Goal: Transaction & Acquisition: Purchase product/service

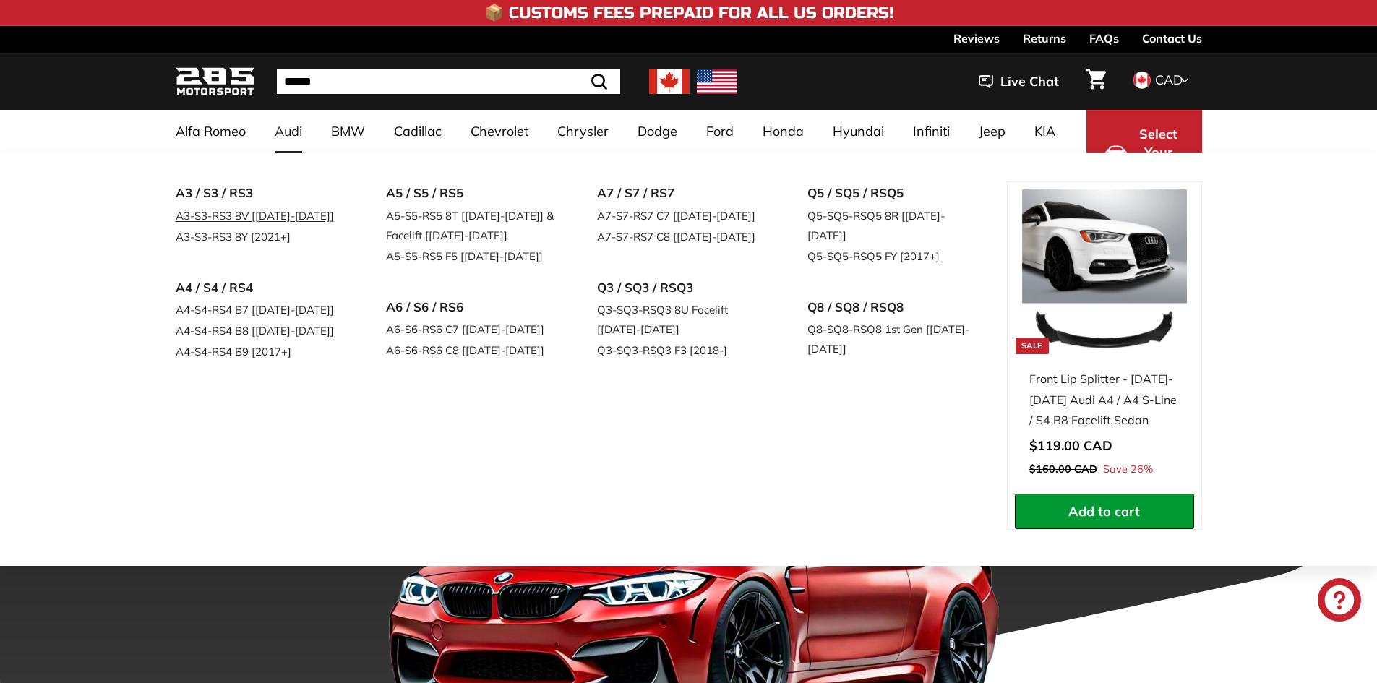
click at [265, 215] on link "A3-S3-RS3 8V [2015-2020]" at bounding box center [261, 215] width 171 height 21
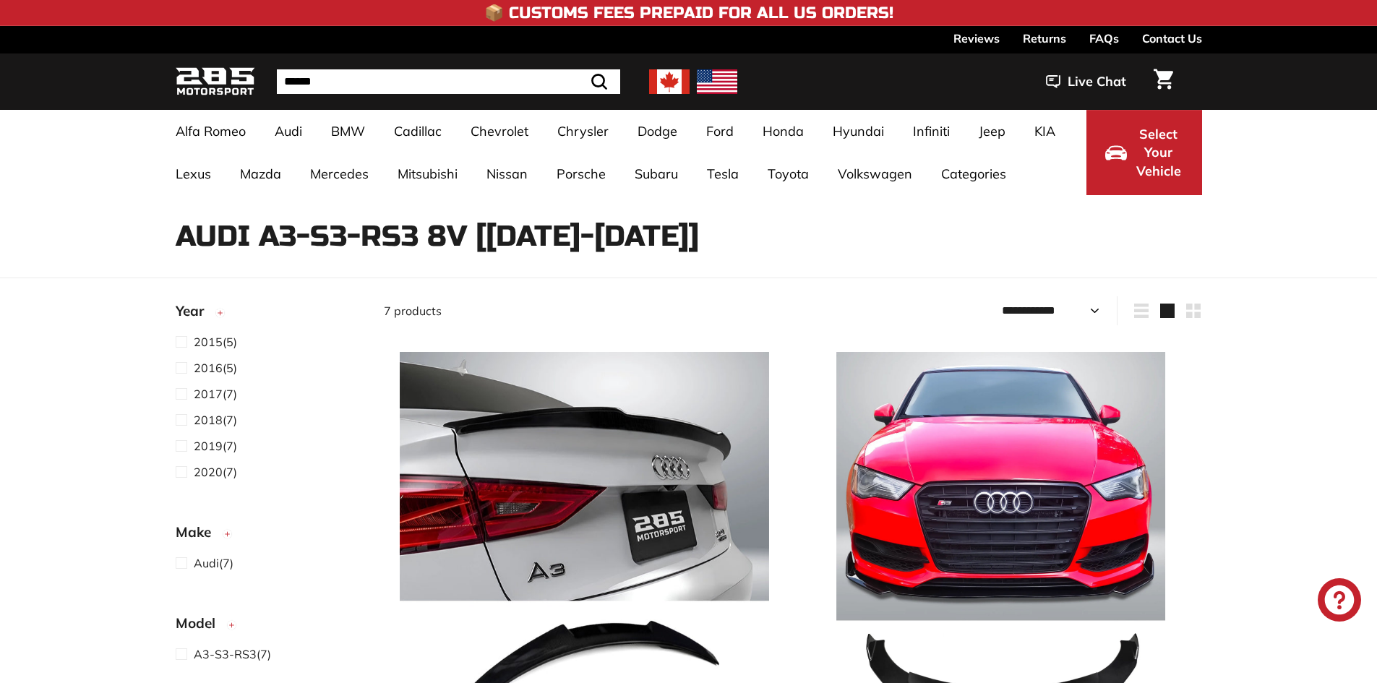
select select "**********"
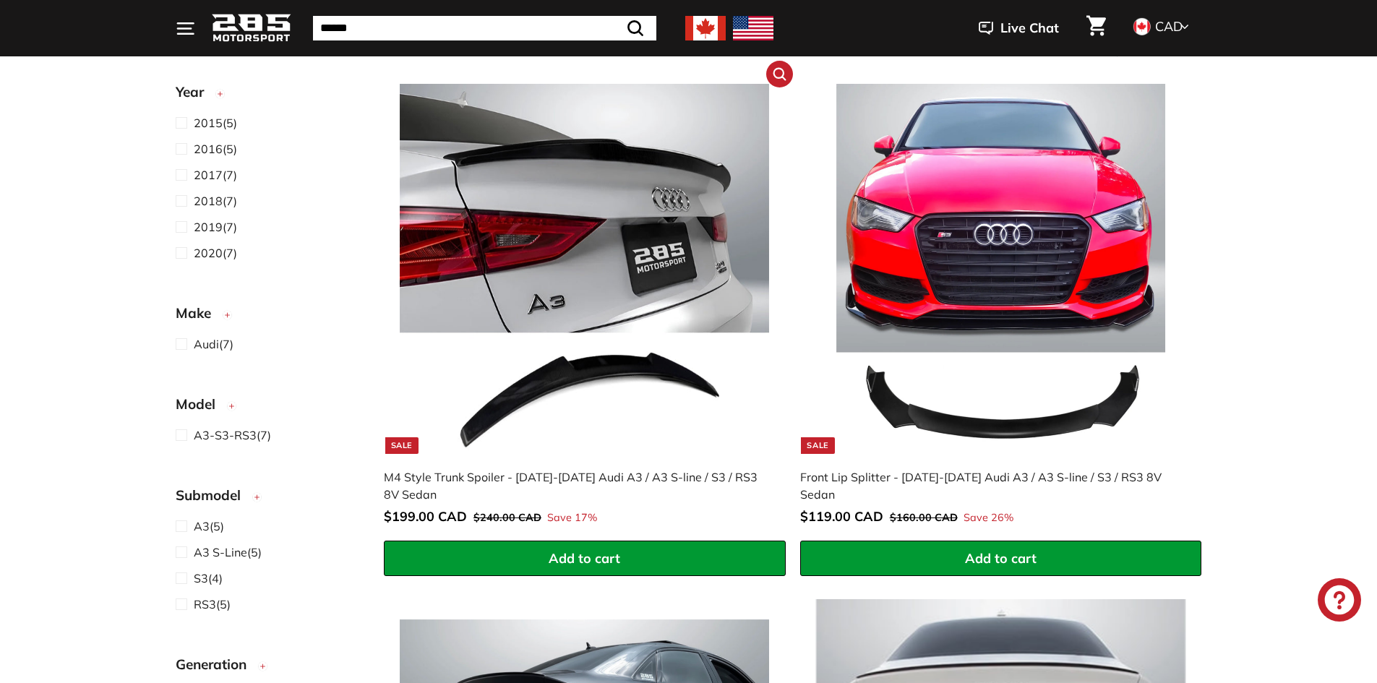
scroll to position [289, 0]
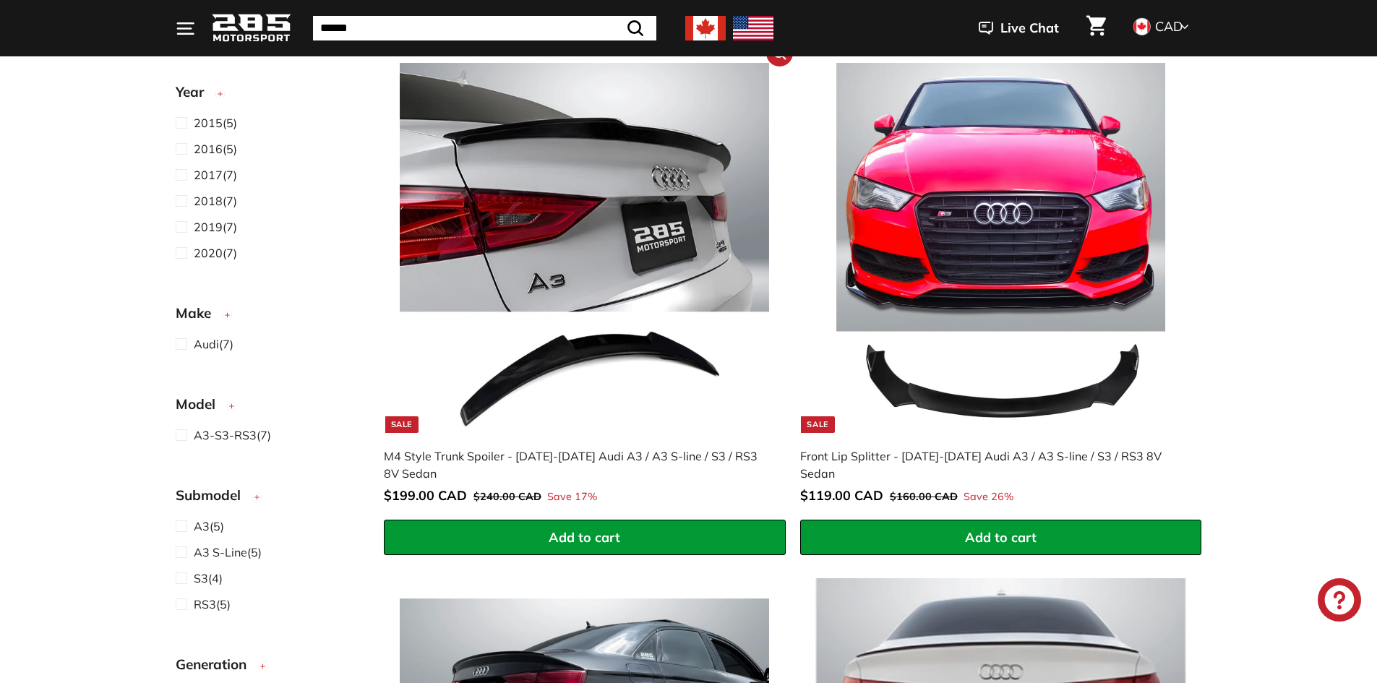
click at [589, 542] on span "Add to cart" at bounding box center [585, 537] width 72 height 17
click at [1062, 520] on button "Add to cart" at bounding box center [1001, 538] width 402 height 36
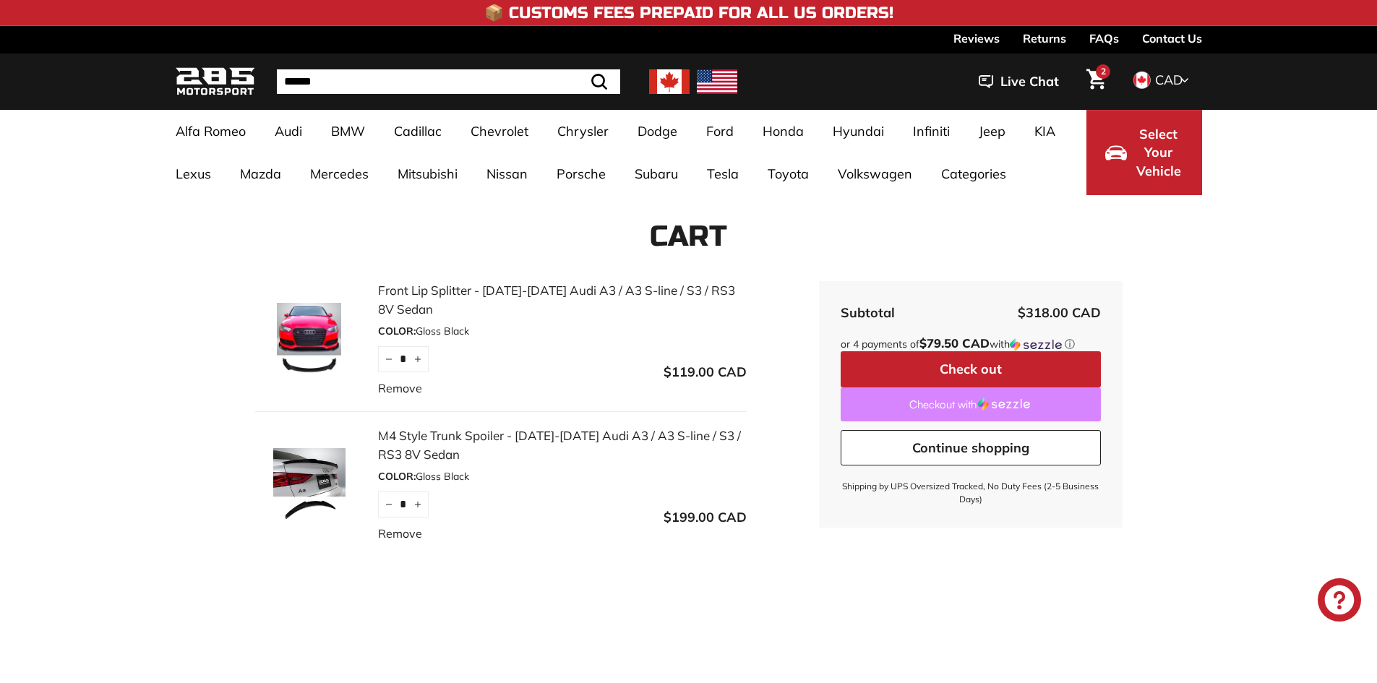
click at [974, 405] on link "Checkout with" at bounding box center [971, 404] width 260 height 34
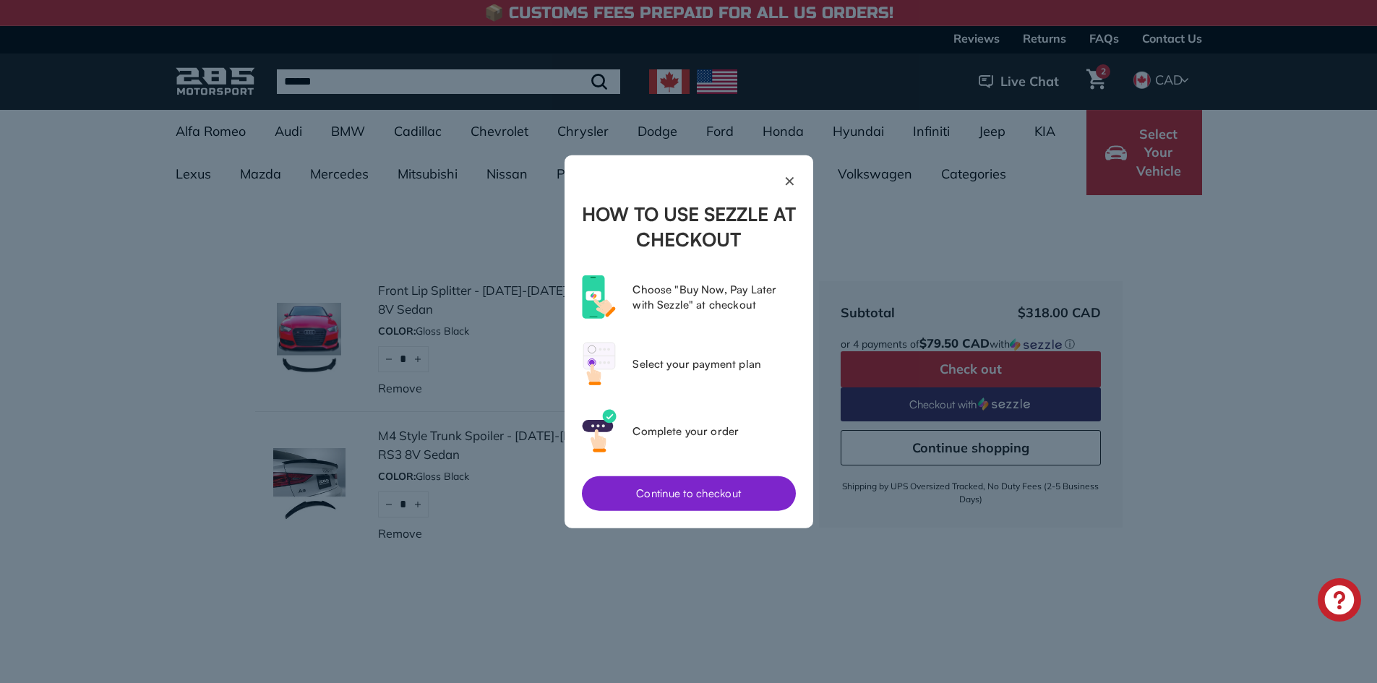
click at [701, 494] on button "Continue to checkout" at bounding box center [689, 493] width 214 height 35
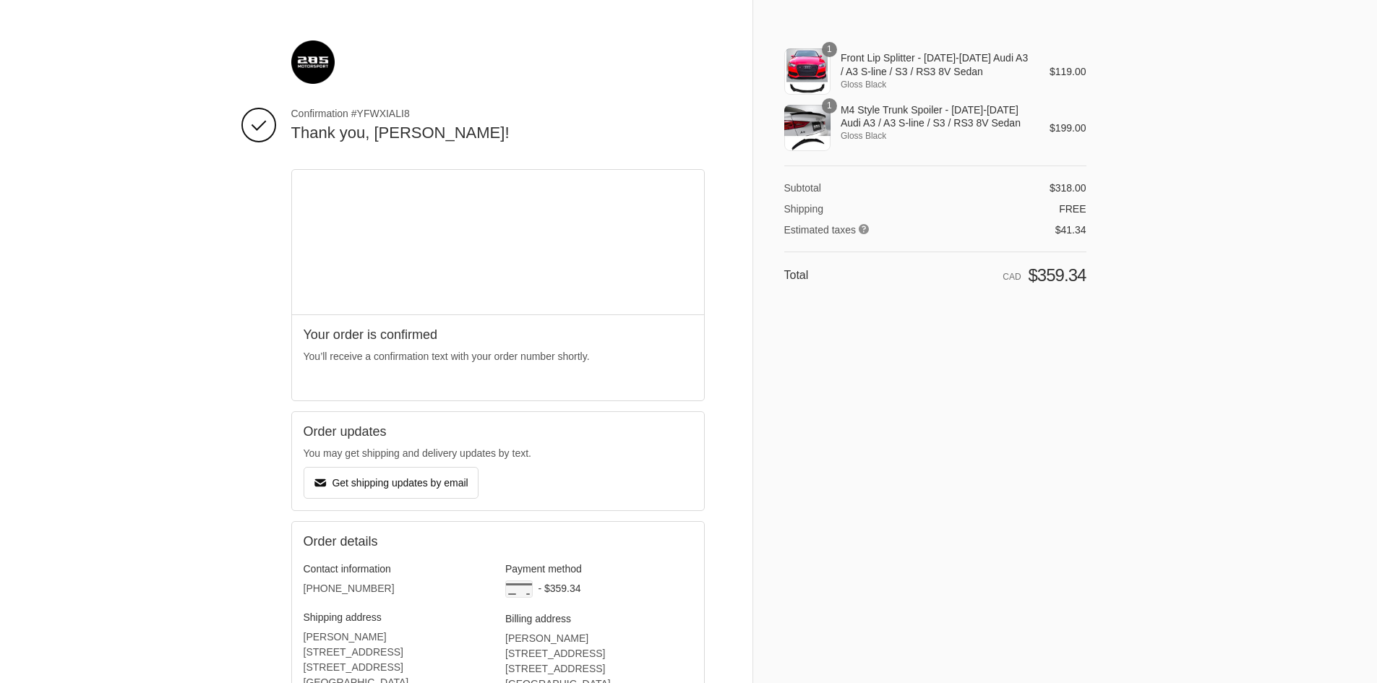
drag, startPoint x: 361, startPoint y: 112, endPoint x: 452, endPoint y: 113, distance: 90.3
click at [444, 113] on span "Confirmation #YFWXIALI8" at bounding box center [497, 113] width 413 height 13
click at [356, 117] on span "Confirmation #YFWXIALI8" at bounding box center [497, 113] width 413 height 13
drag, startPoint x: 304, startPoint y: 116, endPoint x: 405, endPoint y: 104, distance: 101.1
click at [405, 104] on div "Thank you for your purchase! Confirmation #YFWXIALI8 Thank you, Diego! Your ord…" at bounding box center [521, 467] width 461 height 934
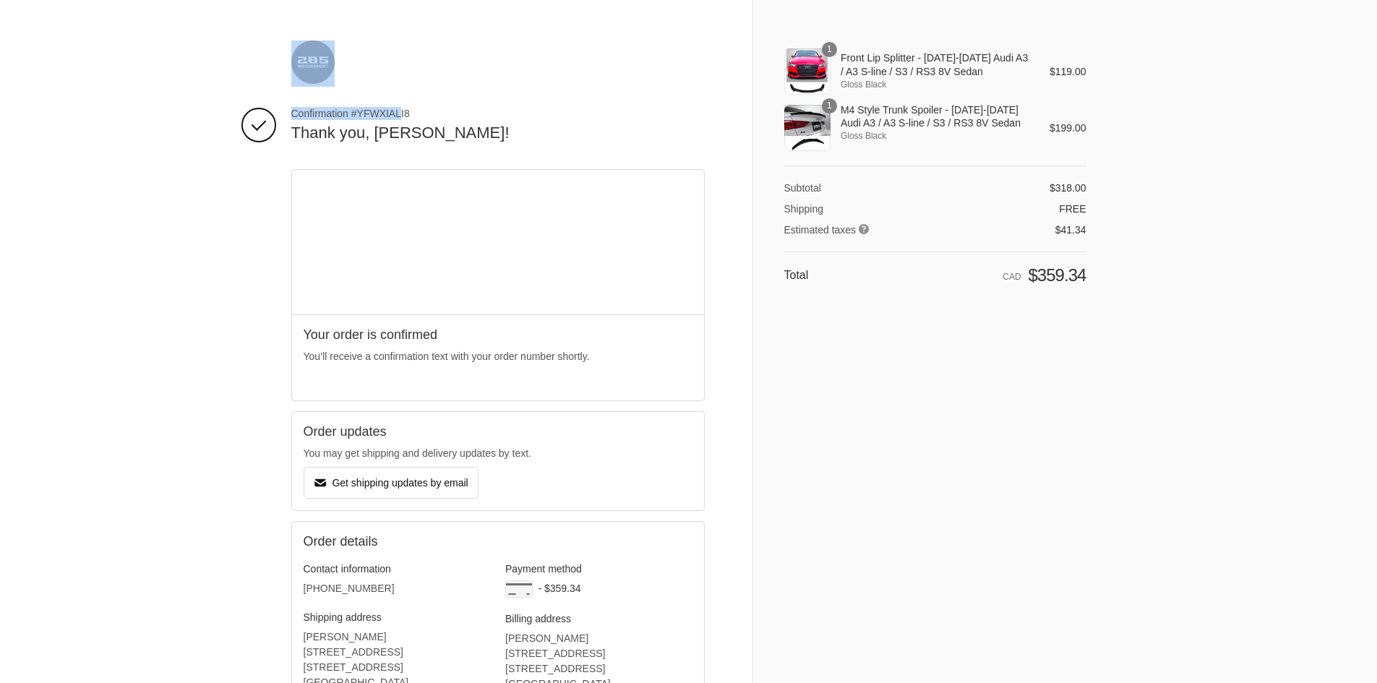
click at [304, 119] on span "Confirmation #YFWXIALI8" at bounding box center [497, 113] width 413 height 13
drag, startPoint x: 348, startPoint y: 108, endPoint x: 566, endPoint y: 99, distance: 217.7
click at [570, 95] on div "Thank you for your purchase! Confirmation #YFWXIALI8 Thank you, Diego! Your ord…" at bounding box center [521, 467] width 461 height 934
click at [397, 107] on span "Confirmation #YFWXIALI8" at bounding box center [497, 113] width 413 height 13
drag, startPoint x: 410, startPoint y: 111, endPoint x: 316, endPoint y: 115, distance: 94.0
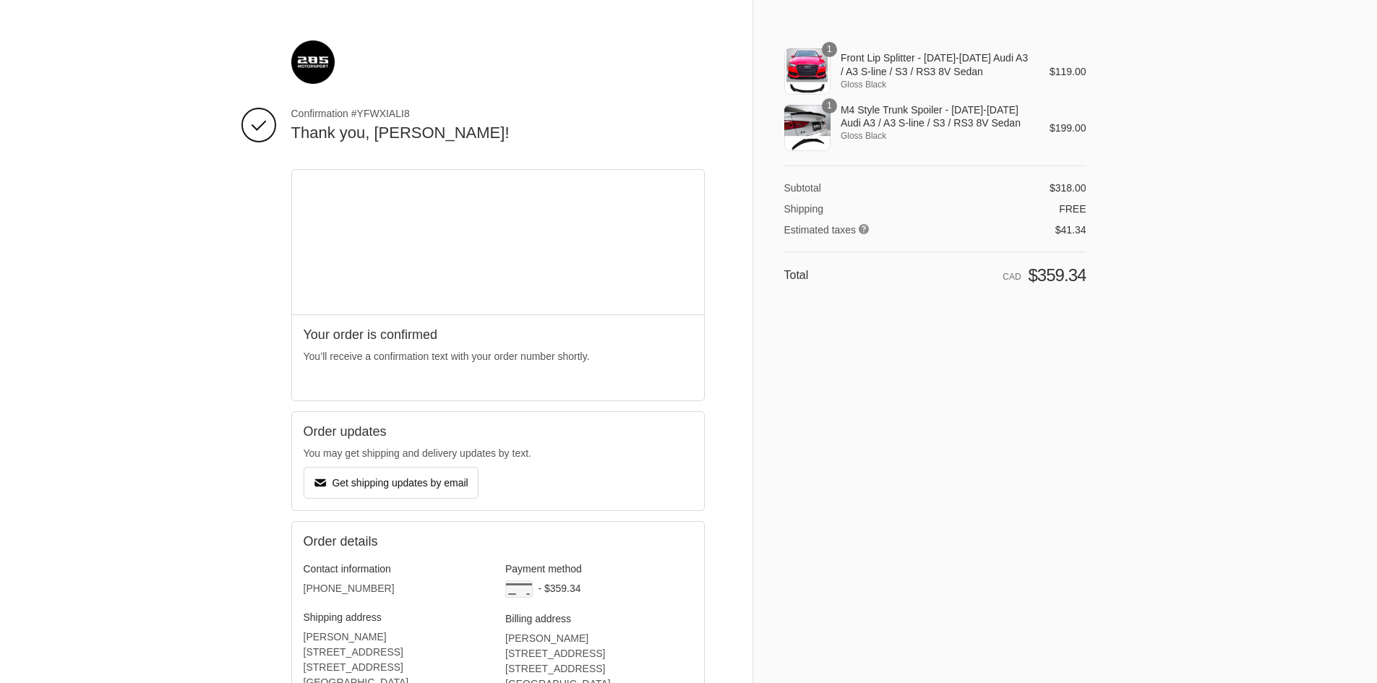
click at [316, 115] on span "Confirmation #YFWXIALI8" at bounding box center [497, 113] width 413 height 13
click at [357, 117] on span "Confirmation #YFWXIALI8" at bounding box center [497, 113] width 413 height 13
click at [372, 111] on span "Confirmation #YFWXIALI8" at bounding box center [497, 113] width 413 height 13
click at [374, 111] on span "Confirmation #YFWXIALI8" at bounding box center [497, 113] width 413 height 13
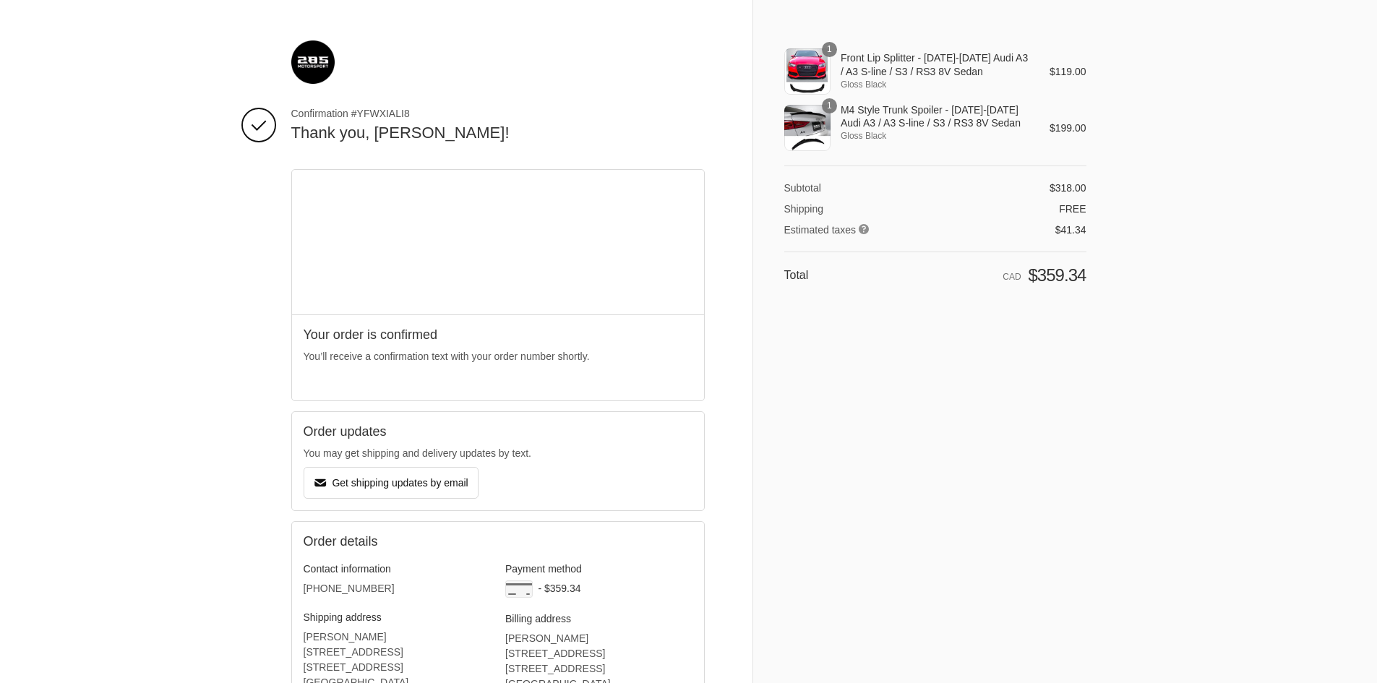
click at [374, 113] on span "Confirmation #YFWXIALI8" at bounding box center [497, 113] width 413 height 13
click at [365, 112] on span "Confirmation #YFWXIALI8" at bounding box center [497, 113] width 413 height 13
click at [356, 111] on span "Confirmation #YFWXIALI8" at bounding box center [497, 113] width 413 height 13
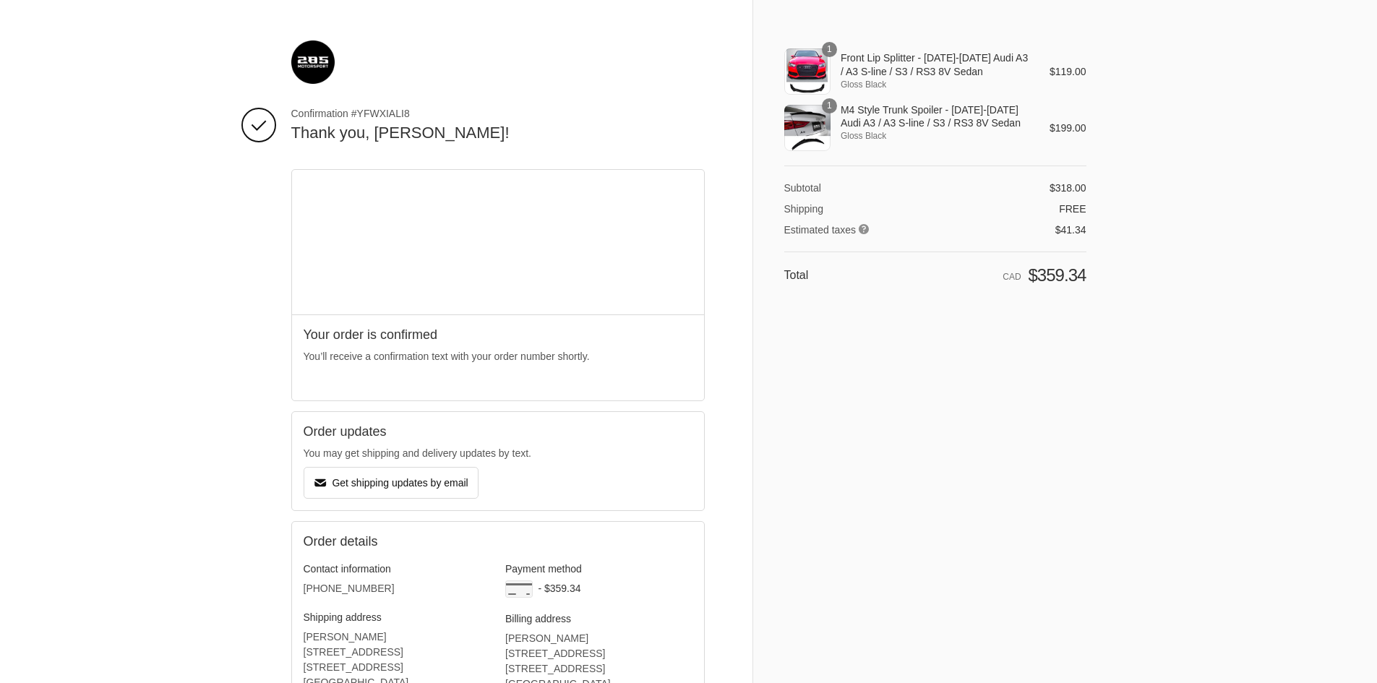
click at [325, 114] on span "Confirmation #YFWXIALI8" at bounding box center [497, 113] width 413 height 13
click at [325, 113] on span "Confirmation #YFWXIALI8" at bounding box center [497, 113] width 413 height 13
click at [374, 108] on span "Confirmation #YFWXIALI8" at bounding box center [497, 113] width 413 height 13
click at [379, 113] on span "Confirmation #YFWXIALI8" at bounding box center [497, 113] width 413 height 13
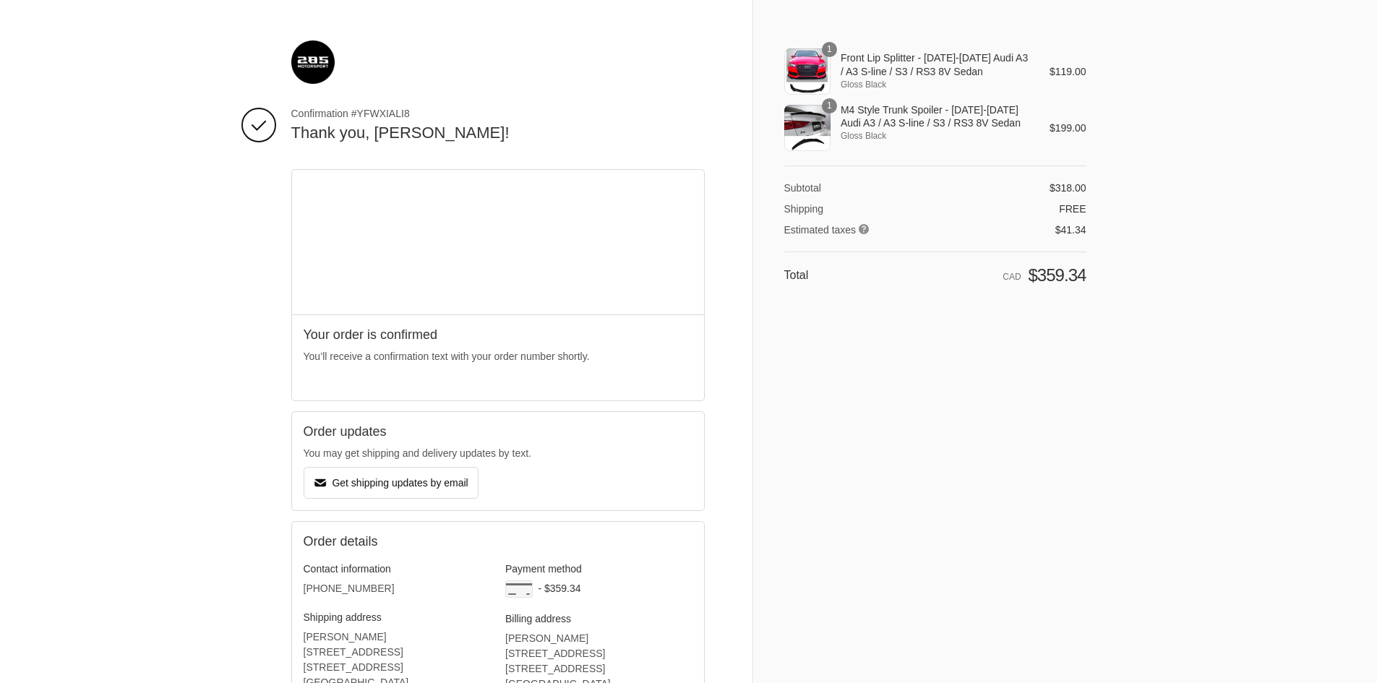
click at [874, 549] on div "Shopping cart Product image Description Quantity Price 1 Front Lip Splitter - 2…" at bounding box center [935, 341] width 302 height 602
drag, startPoint x: 899, startPoint y: 108, endPoint x: 864, endPoint y: 115, distance: 36.0
click at [899, 108] on span "M4 Style Trunk Spoiler - [DATE]-[DATE] Audi A3 / A3 S-line / S3 / RS3 8V Sedan" at bounding box center [935, 116] width 189 height 26
click at [800, 119] on div "1" at bounding box center [807, 128] width 46 height 46
click at [810, 43] on div "Shopping cart Product image Description Quantity Price 1 Front Lip Splitter - 2…" at bounding box center [935, 103] width 302 height 126
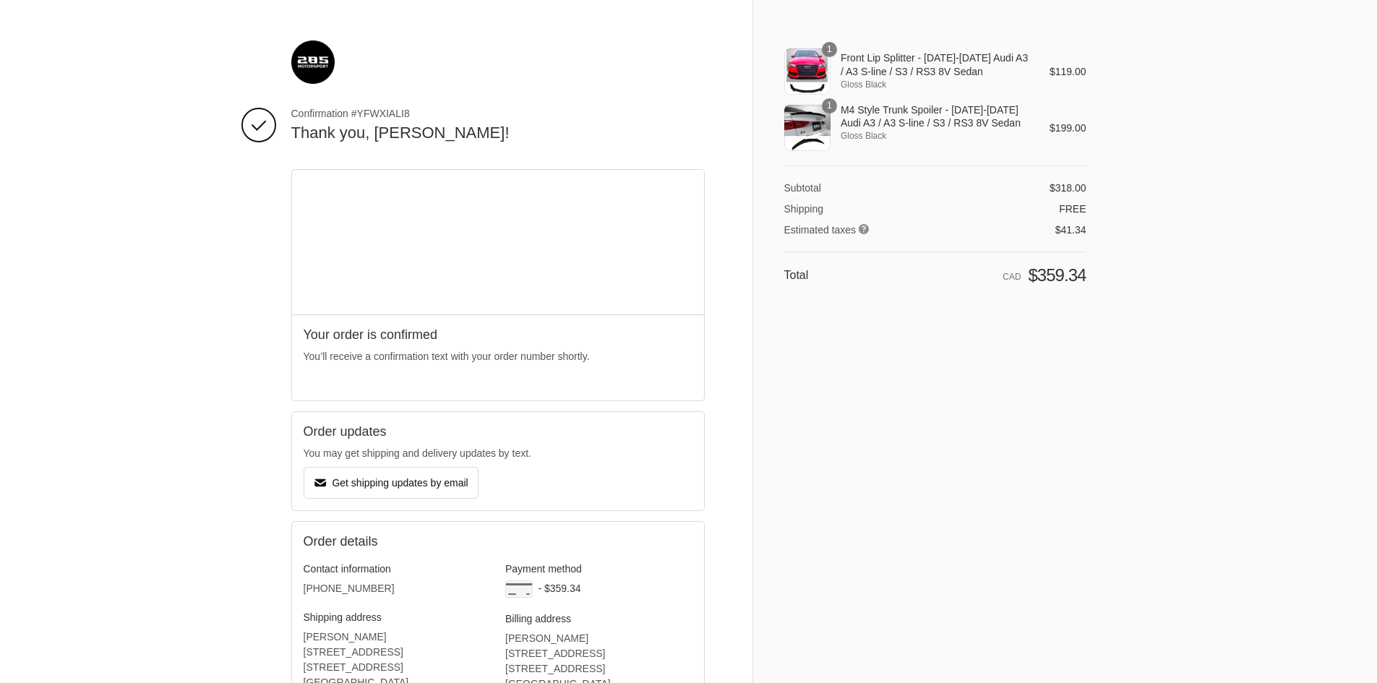
click at [807, 78] on div "1" at bounding box center [807, 71] width 46 height 46
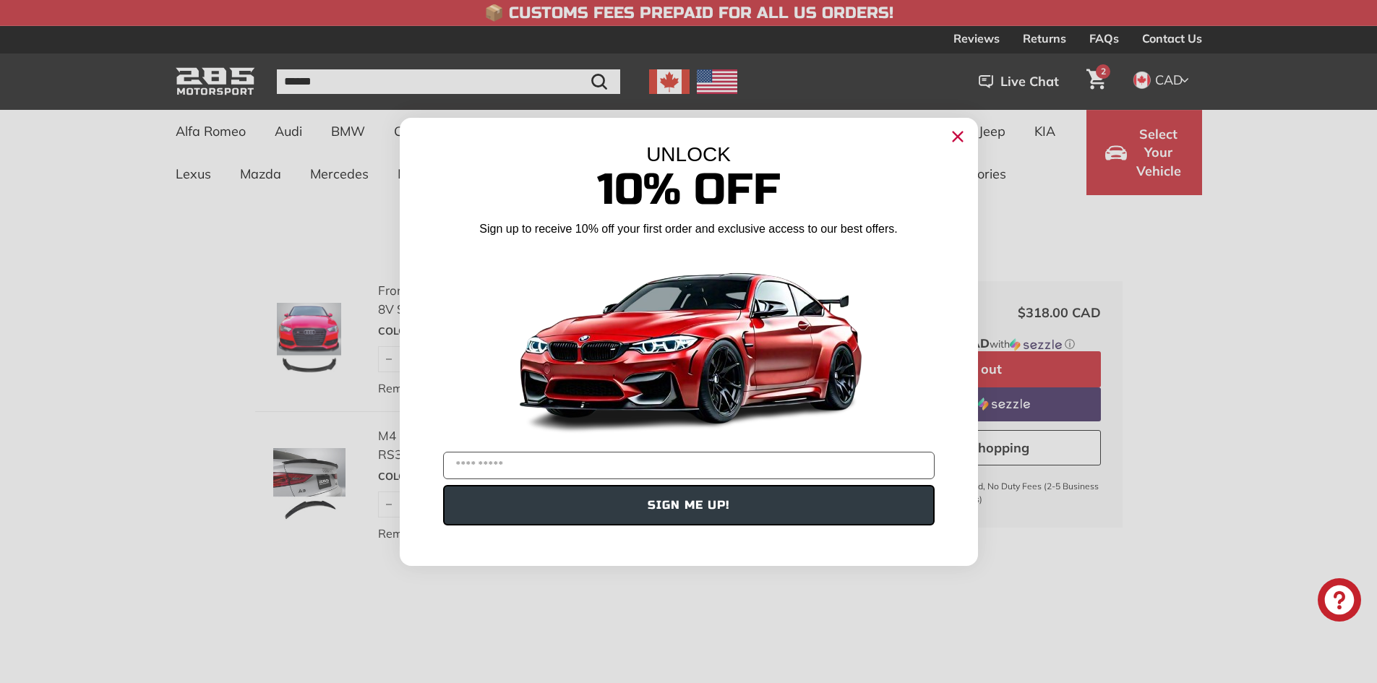
click at [956, 142] on circle "Close dialog" at bounding box center [957, 136] width 22 height 22
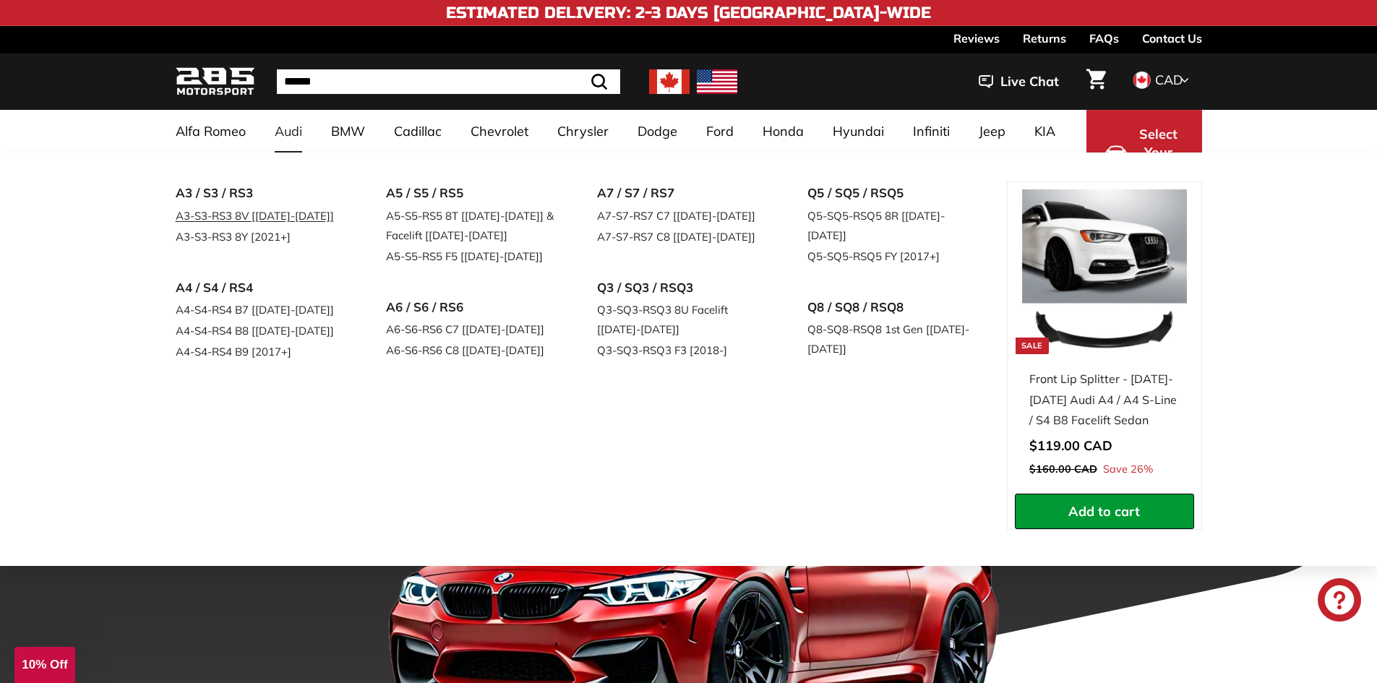
click at [267, 210] on link "A3-S3-RS3 8V [[DATE]-[DATE]]" at bounding box center [261, 215] width 171 height 21
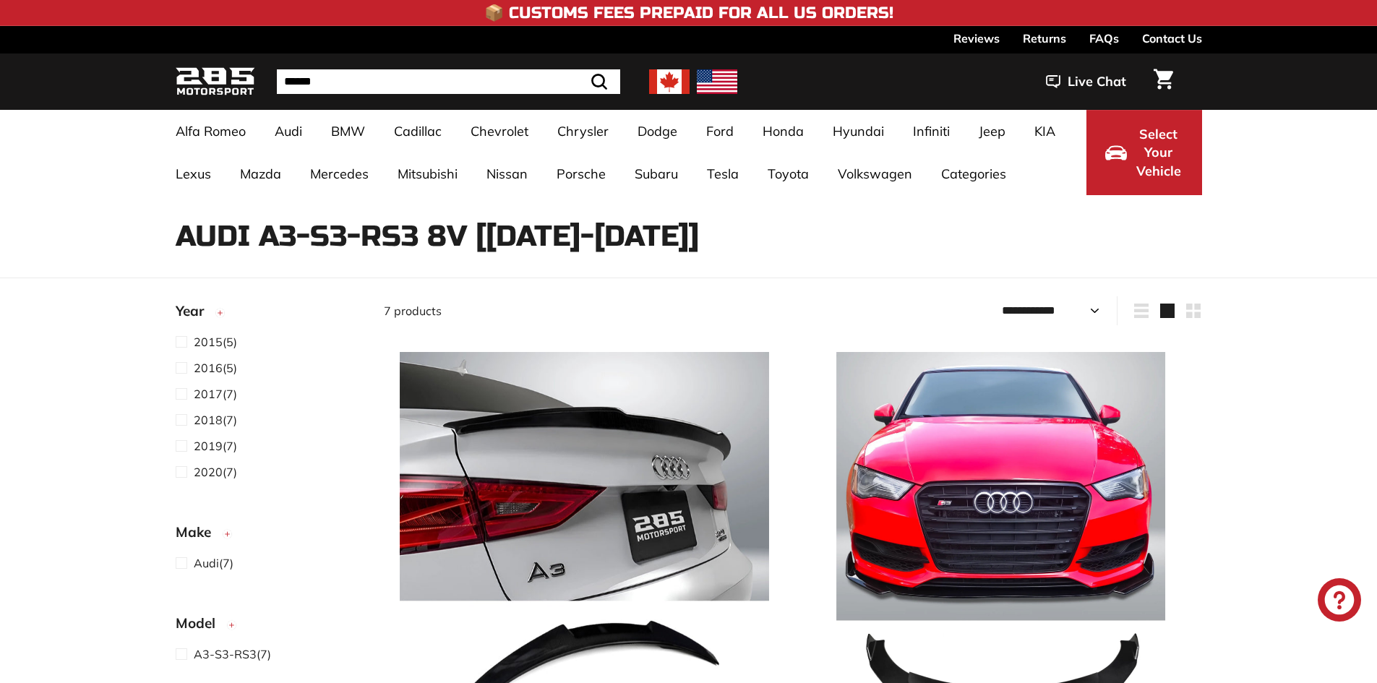
select select "**********"
click at [659, 452] on img at bounding box center [584, 536] width 369 height 369
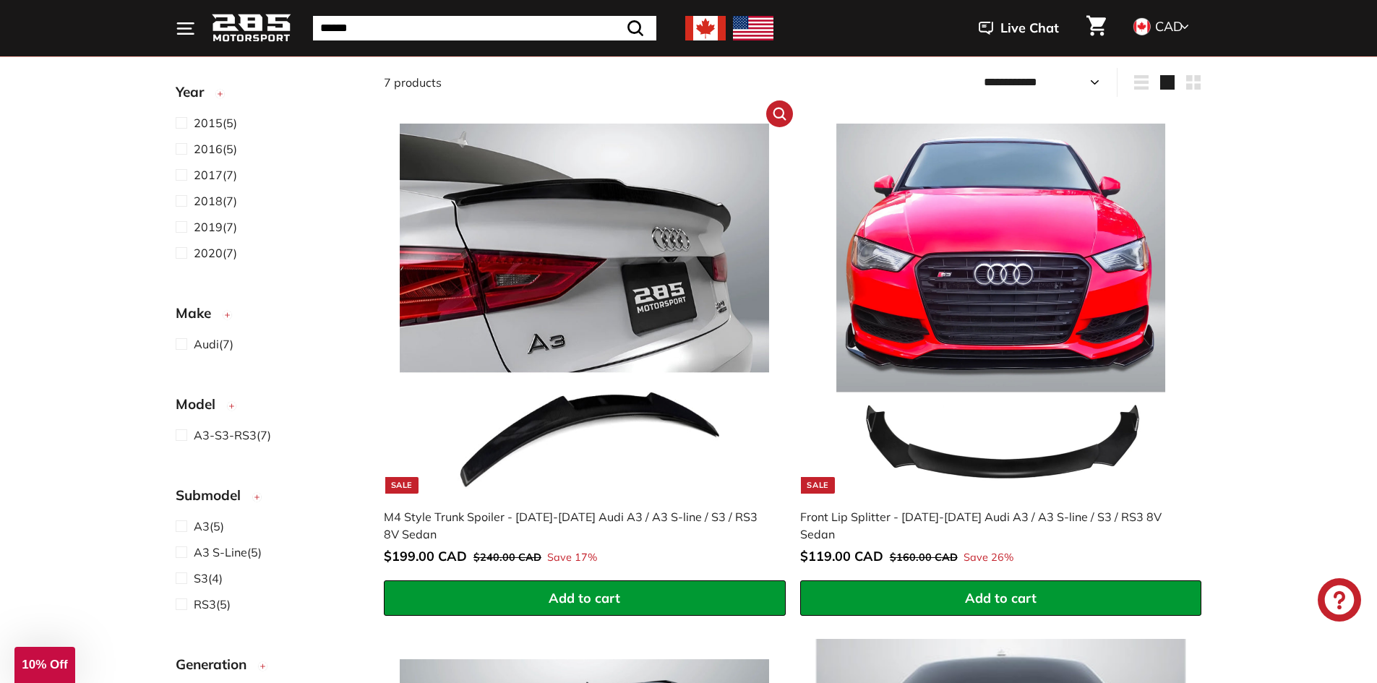
scroll to position [289, 0]
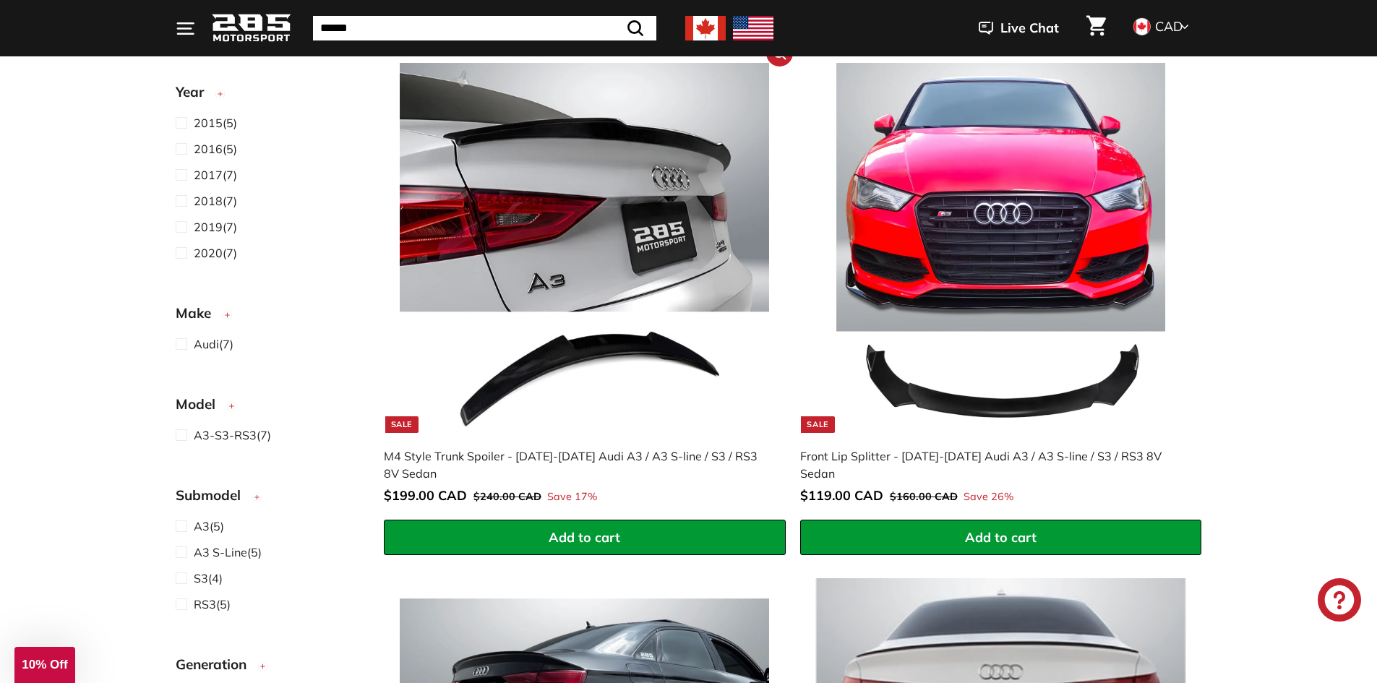
click at [566, 457] on div "M4 Style Trunk Spoiler - [DATE]-[DATE] Audi A3 / A3 S-line / S3 / RS3 8V Sedan" at bounding box center [577, 464] width 387 height 35
click at [923, 221] on img at bounding box center [1000, 247] width 369 height 369
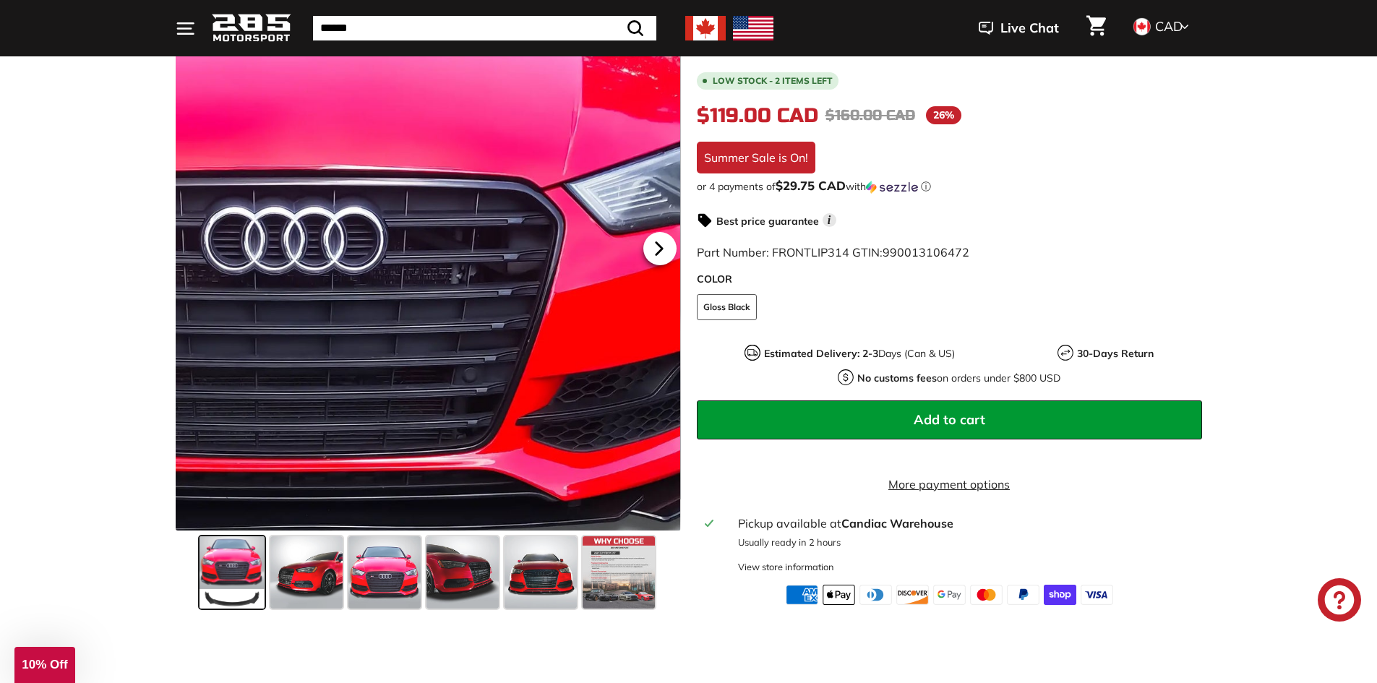
scroll to position [289, 0]
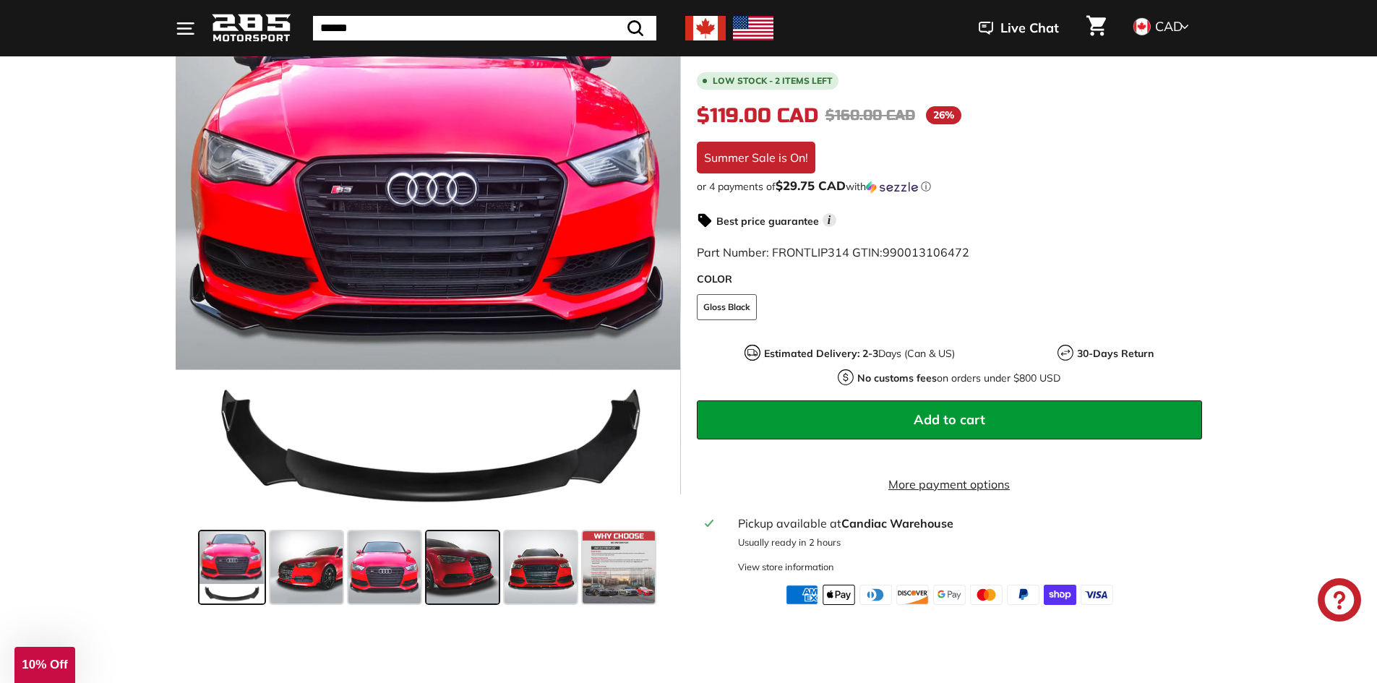
click at [464, 568] on span at bounding box center [462, 567] width 72 height 72
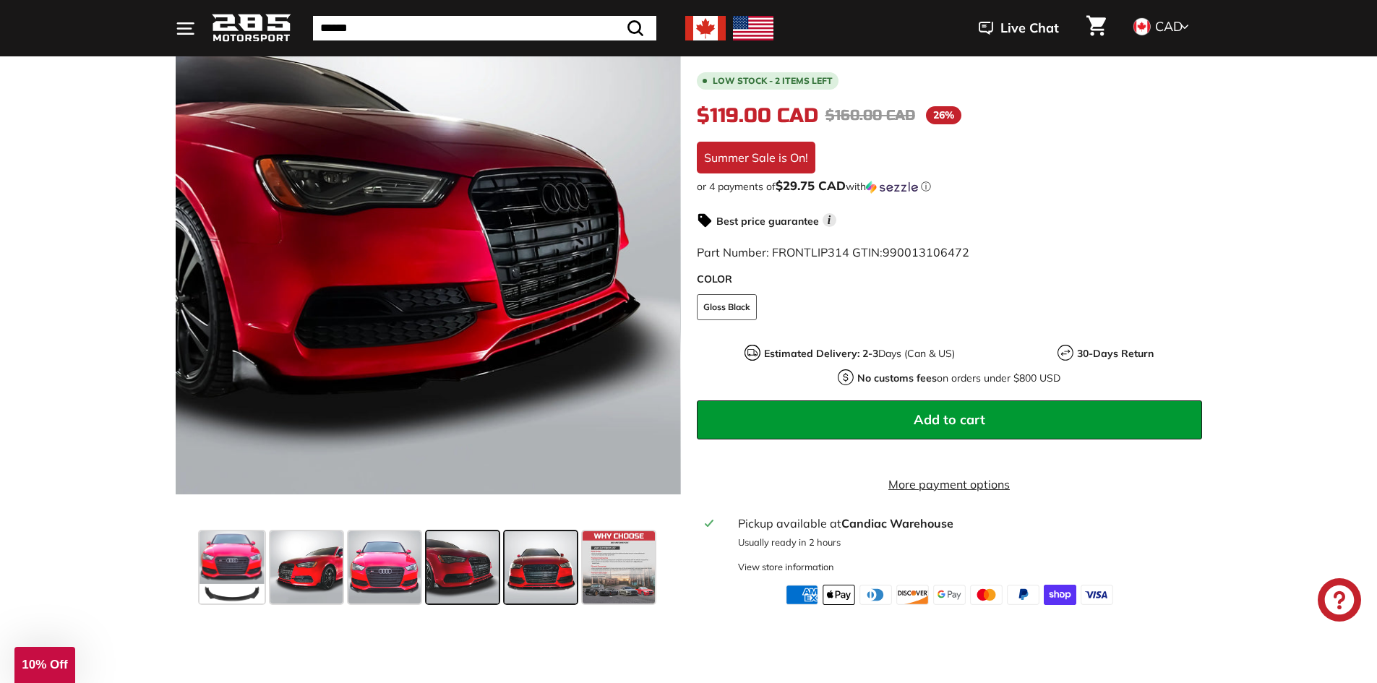
click at [525, 567] on span at bounding box center [540, 567] width 72 height 72
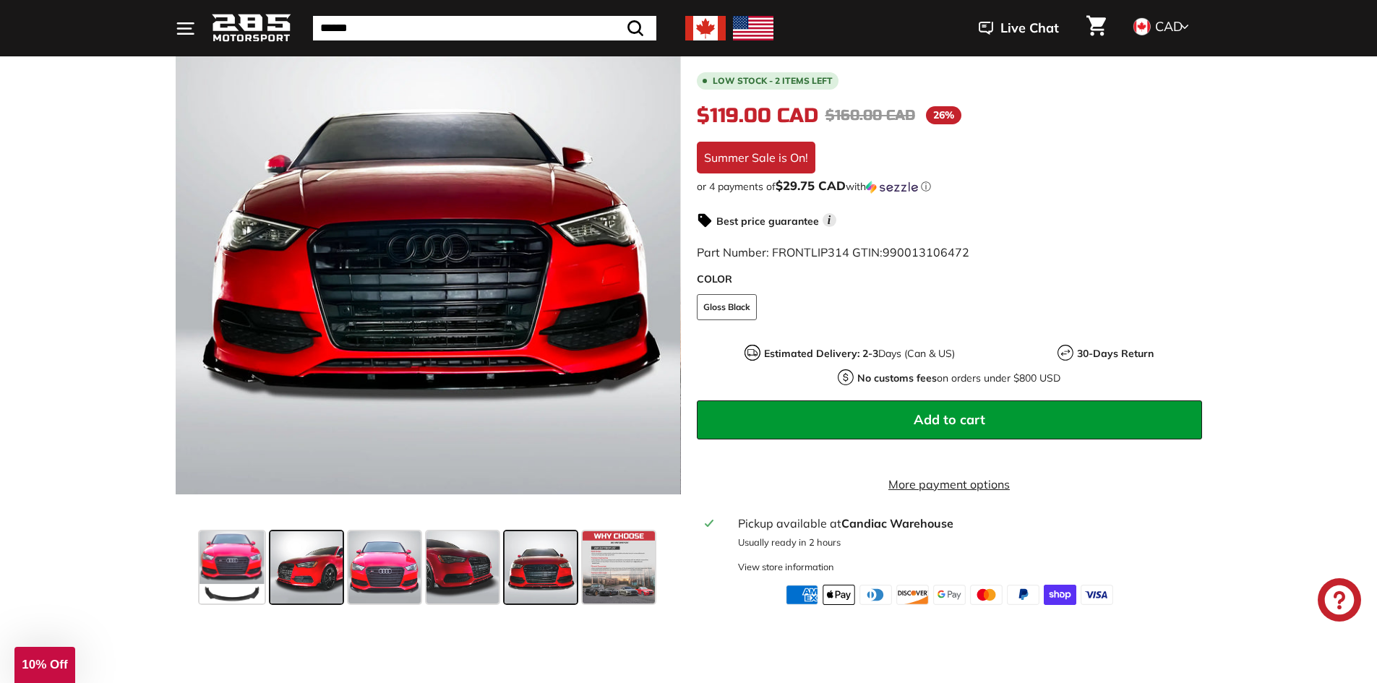
click at [312, 569] on span at bounding box center [306, 567] width 72 height 72
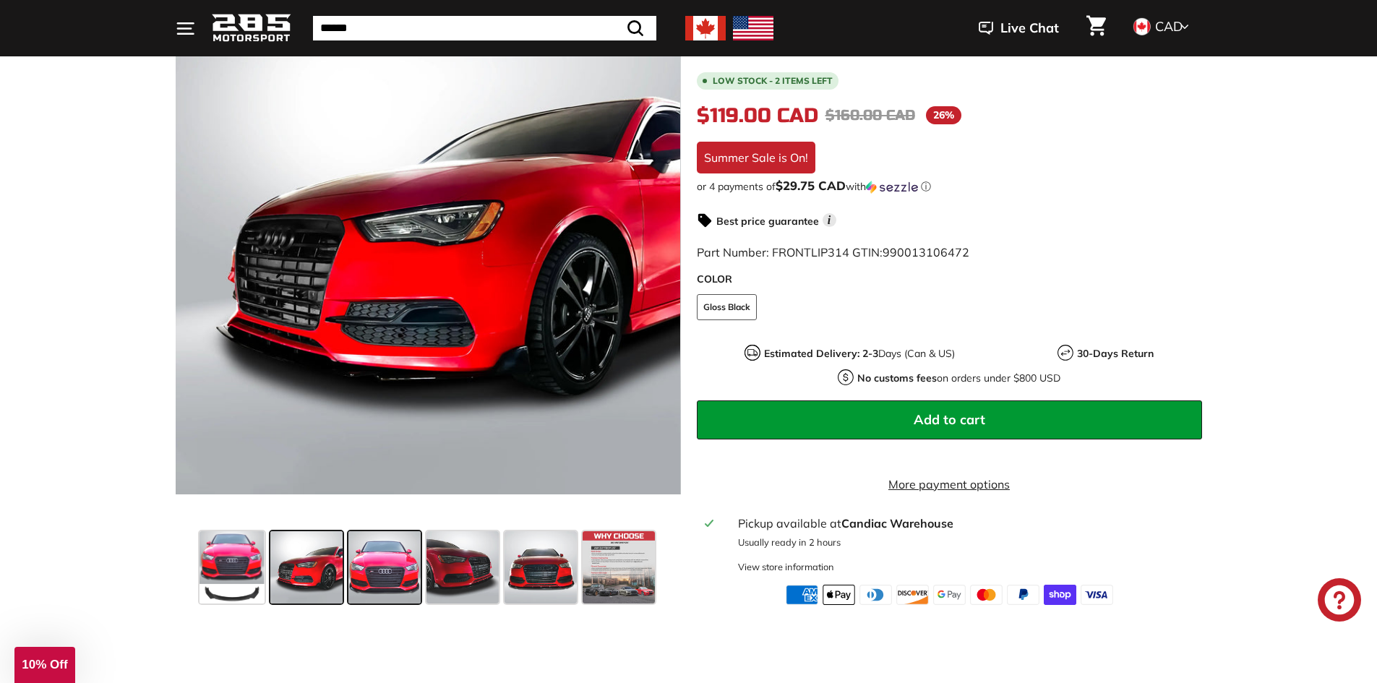
click at [383, 568] on span at bounding box center [384, 567] width 72 height 72
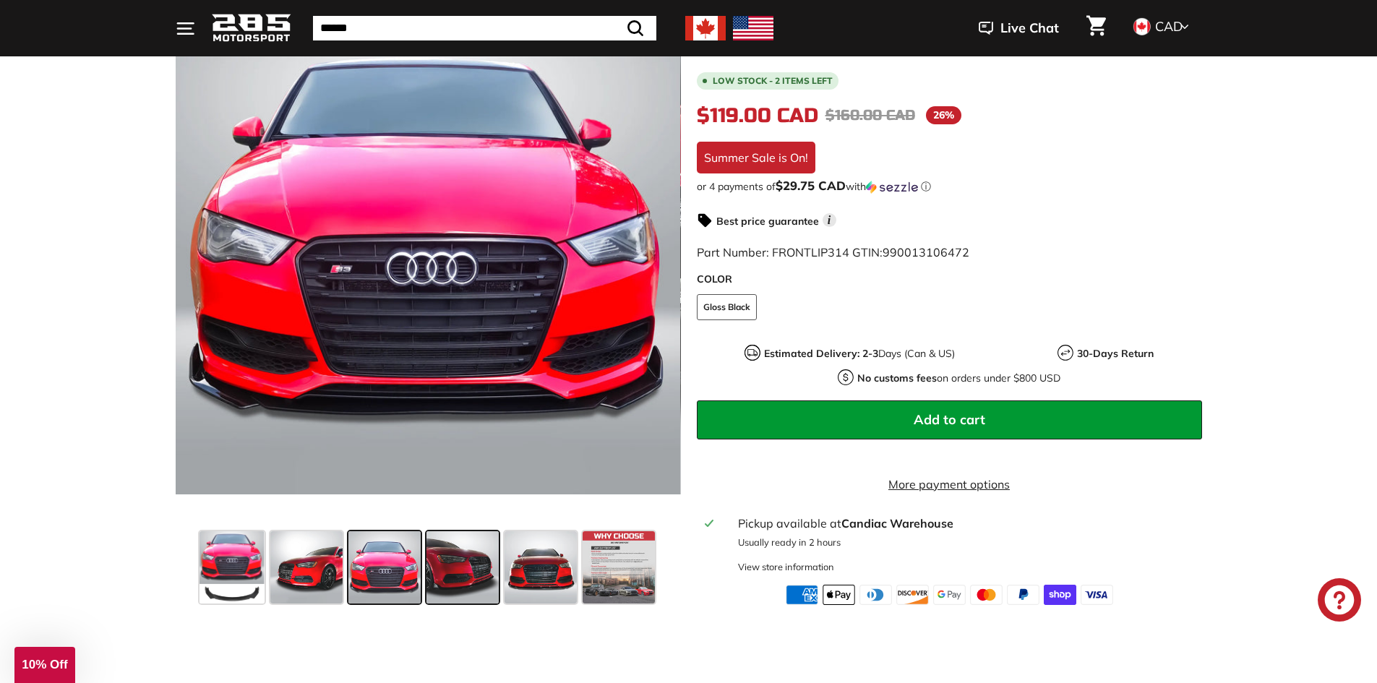
click at [446, 571] on span at bounding box center [462, 567] width 72 height 72
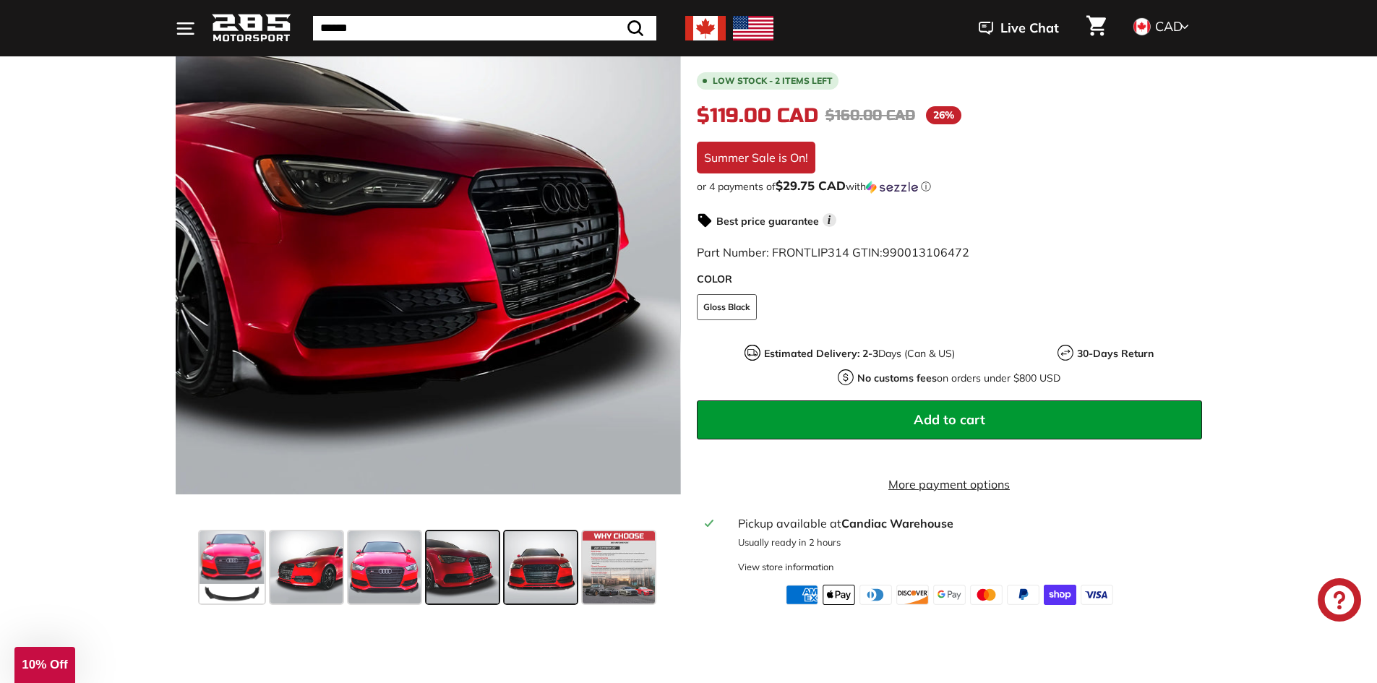
click at [516, 570] on span at bounding box center [540, 567] width 72 height 72
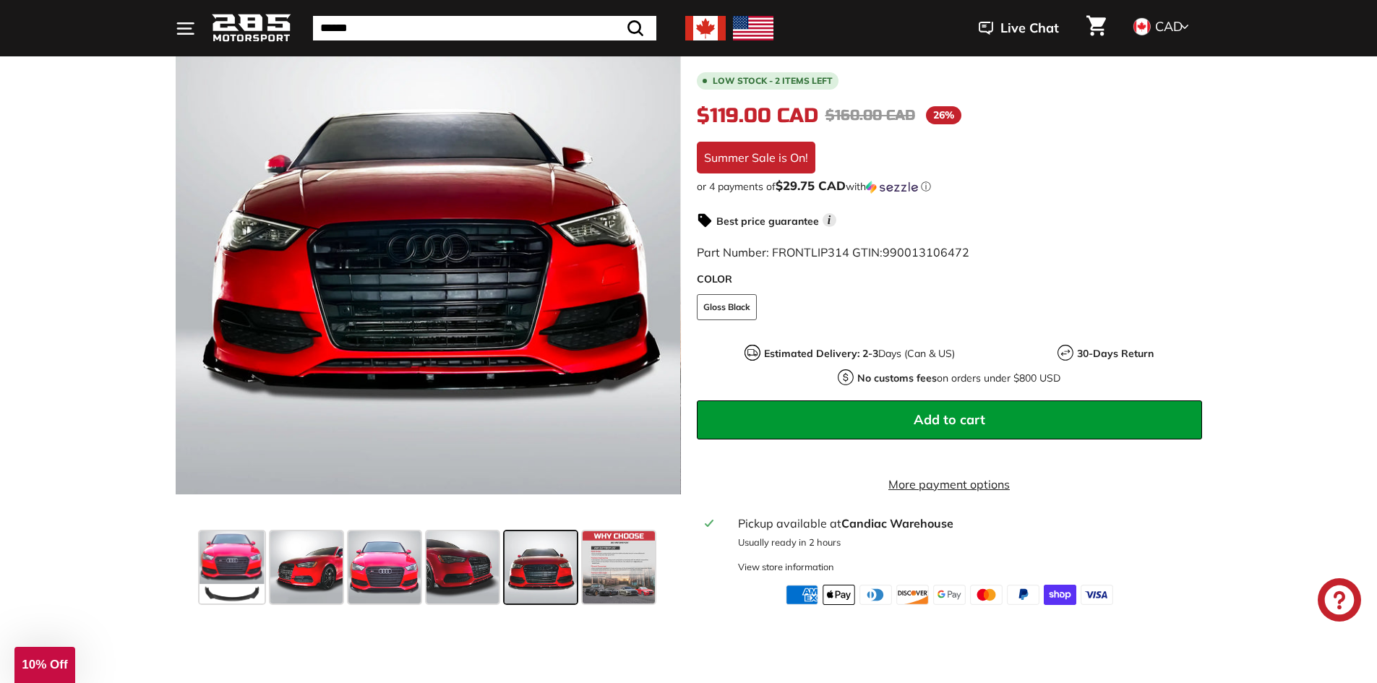
click at [967, 411] on span "Add to cart" at bounding box center [950, 419] width 72 height 17
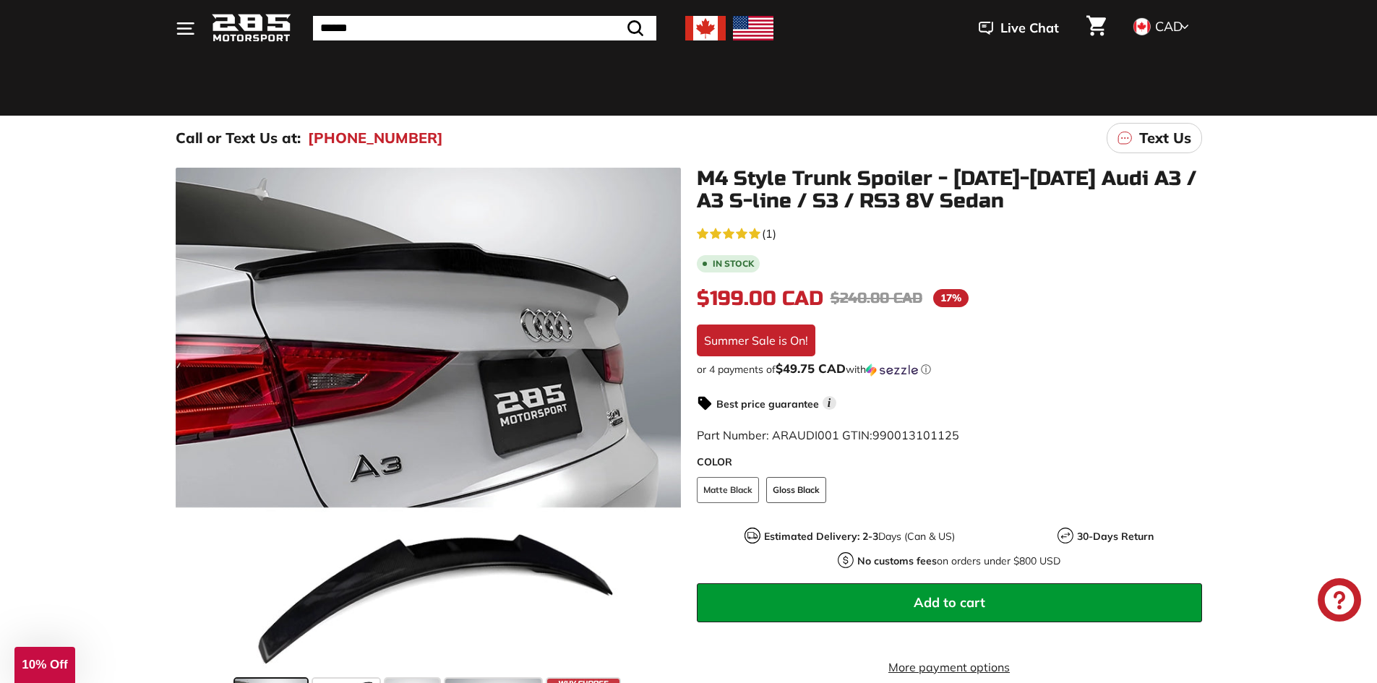
scroll to position [72, 0]
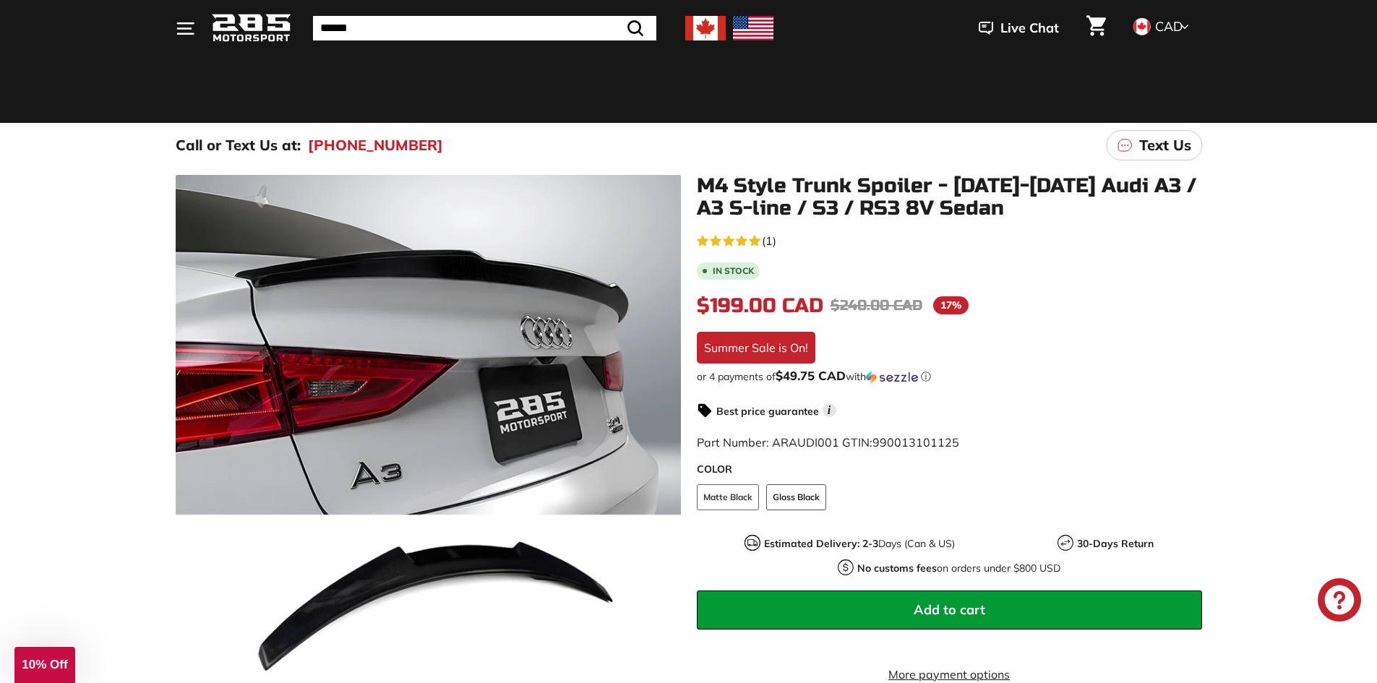
click at [1007, 601] on button "Add to cart" at bounding box center [949, 609] width 505 height 39
click at [1104, 21] on icon "Cart" at bounding box center [1096, 26] width 20 height 20
